Goal: Subscribe to service/newsletter

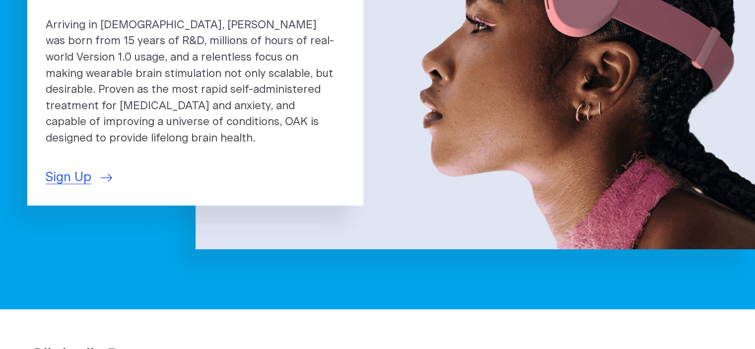
scroll to position [189, 0]
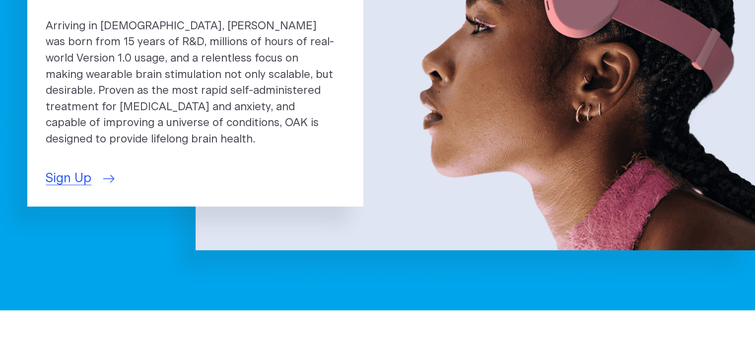
click at [79, 169] on span "Sign Up" at bounding box center [69, 178] width 46 height 19
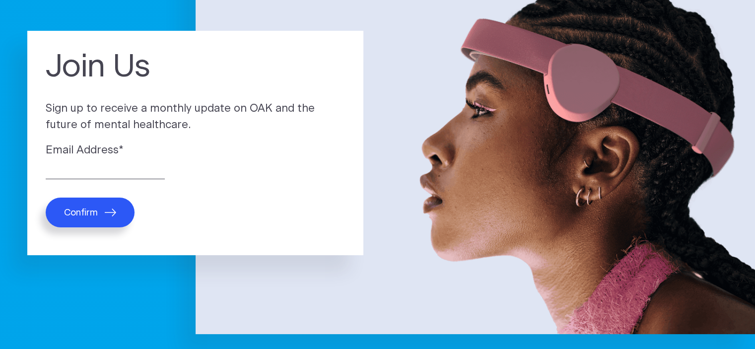
scroll to position [105, 0]
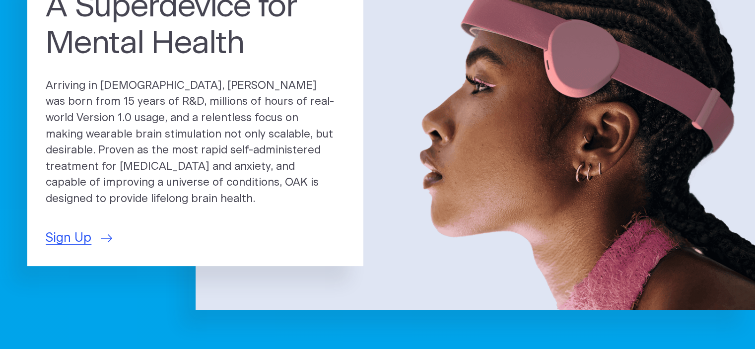
scroll to position [129, 0]
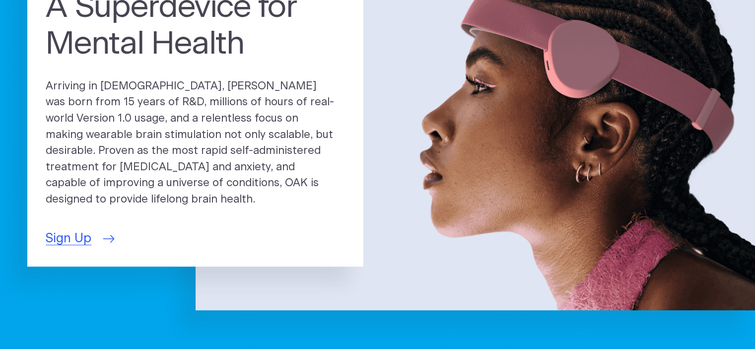
click at [71, 229] on span "Sign Up" at bounding box center [69, 238] width 46 height 19
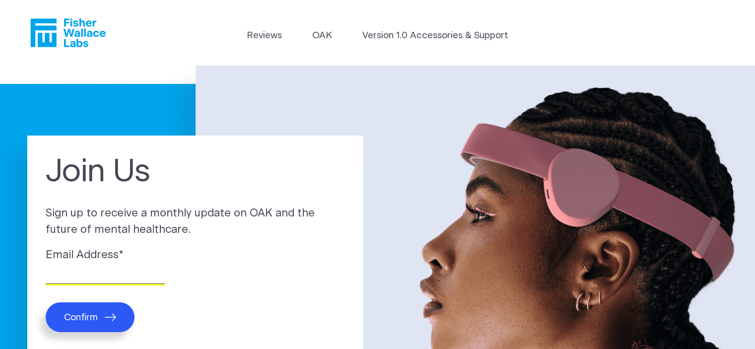
click at [102, 276] on input "Email Address *" at bounding box center [105, 276] width 119 height 15
type input "leglaunecflorian@yahoo.com"
click at [104, 319] on button "Confirm" at bounding box center [90, 317] width 89 height 30
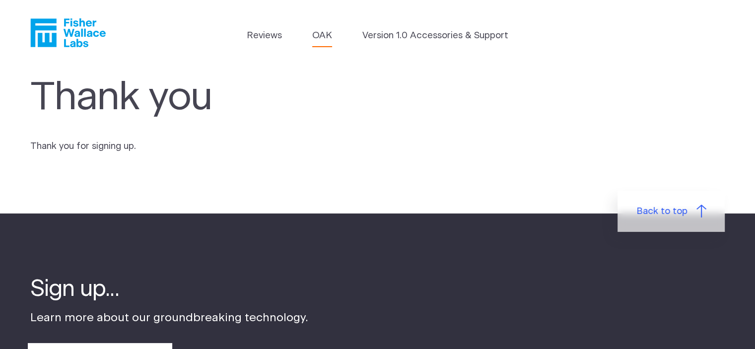
click at [327, 37] on link "OAK" at bounding box center [322, 36] width 20 height 14
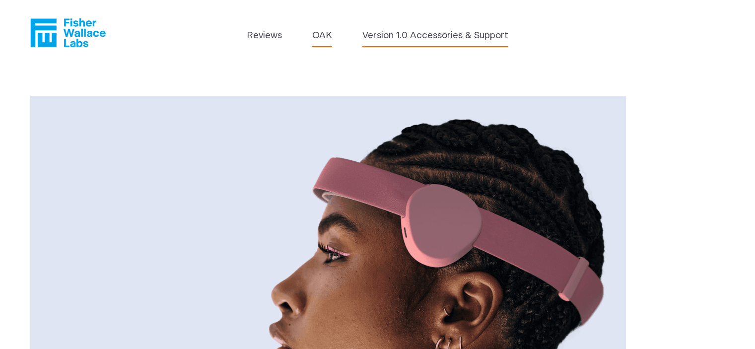
click at [402, 42] on link "Version 1.0 Accessories & Support" at bounding box center [436, 36] width 146 height 14
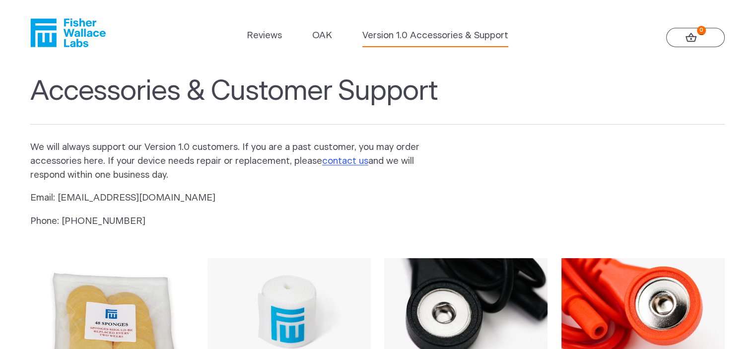
click at [686, 33] on icon at bounding box center [691, 37] width 11 height 9
